Goal: Transaction & Acquisition: Purchase product/service

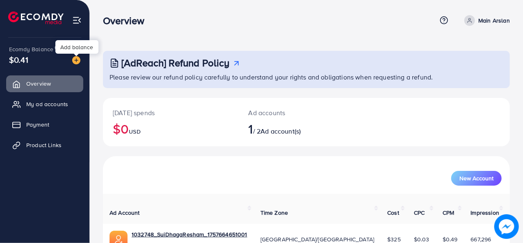
click at [75, 59] on img at bounding box center [76, 60] width 8 height 8
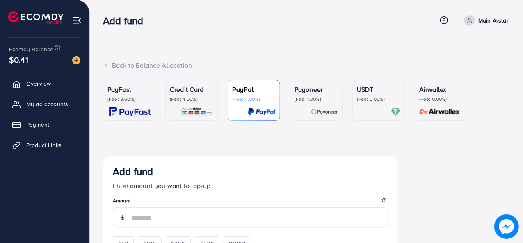
click at [113, 97] on p "(Fee: 3.60%)" at bounding box center [128, 99] width 43 height 7
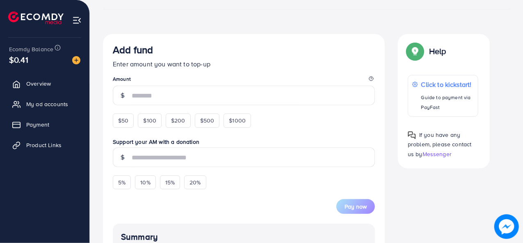
scroll to position [123, 0]
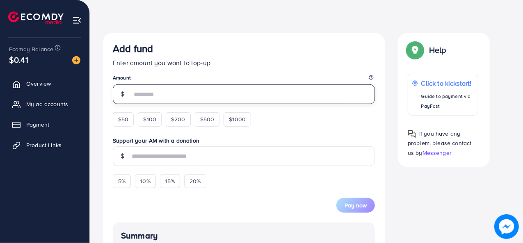
click at [162, 100] on input "number" at bounding box center [253, 94] width 243 height 20
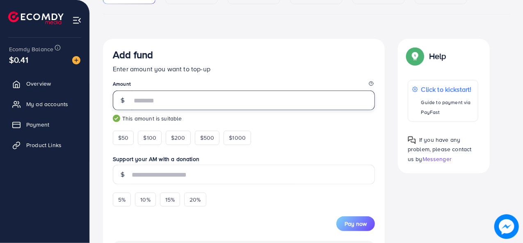
scroll to position [109, 0]
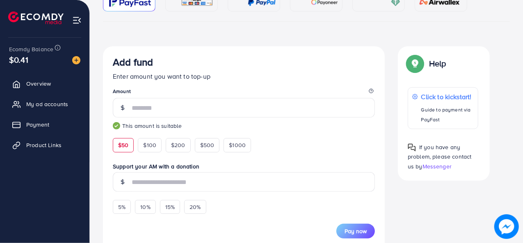
click at [130, 147] on div "$50" at bounding box center [123, 145] width 21 height 14
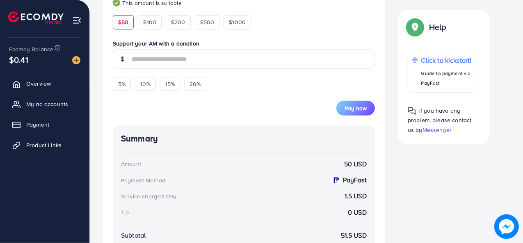
scroll to position [192, 0]
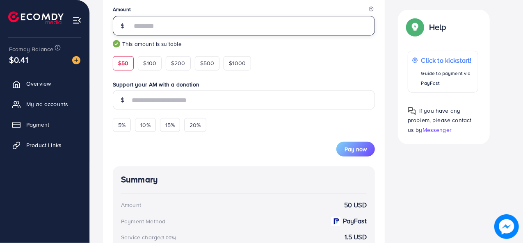
click at [143, 34] on input "**" at bounding box center [253, 26] width 243 height 20
type input "*"
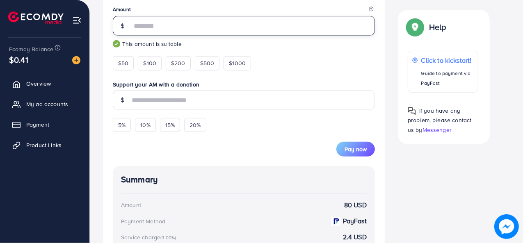
type input "**"
click at [273, 66] on div "$50 $100 $200 $500 $1000" at bounding box center [197, 61] width 168 height 18
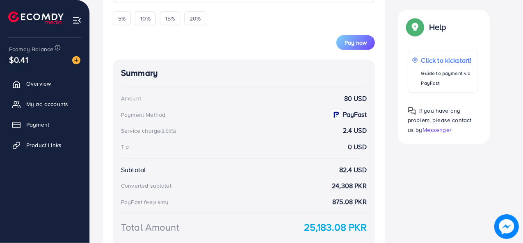
scroll to position [315, 0]
